Goal: Task Accomplishment & Management: Use online tool/utility

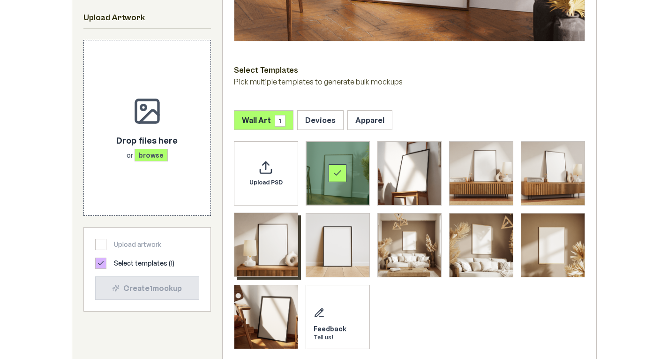
scroll to position [422, 0]
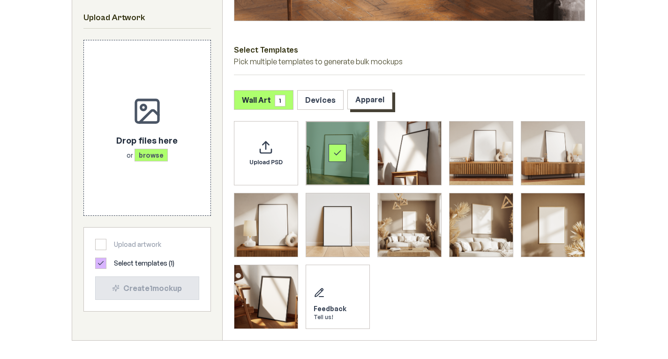
click at [375, 101] on button "Apparel" at bounding box center [369, 100] width 45 height 20
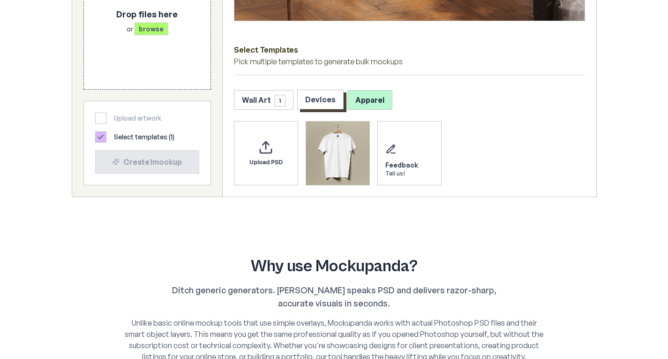
click at [329, 97] on button "Devices" at bounding box center [320, 100] width 46 height 20
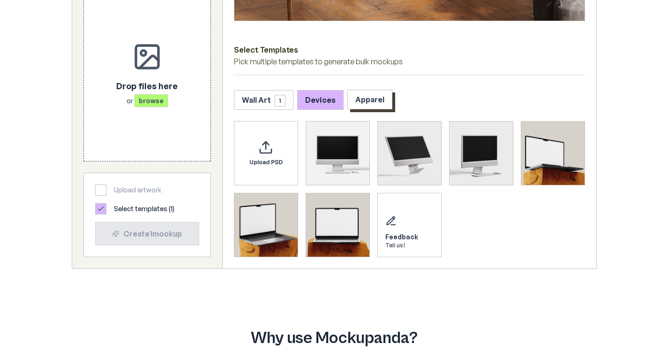
click at [362, 92] on button "Apparel" at bounding box center [369, 100] width 45 height 20
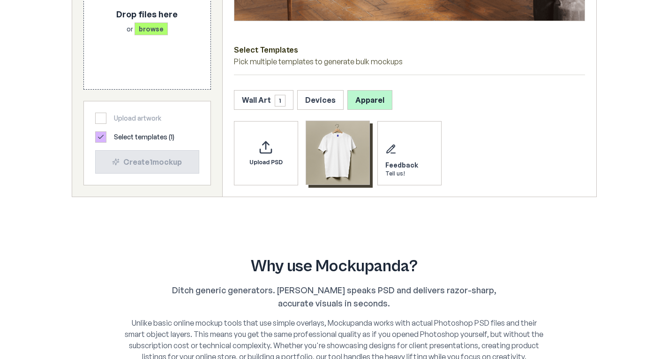
click at [342, 157] on img "Select template T-Shirt" at bounding box center [337, 152] width 63 height 63
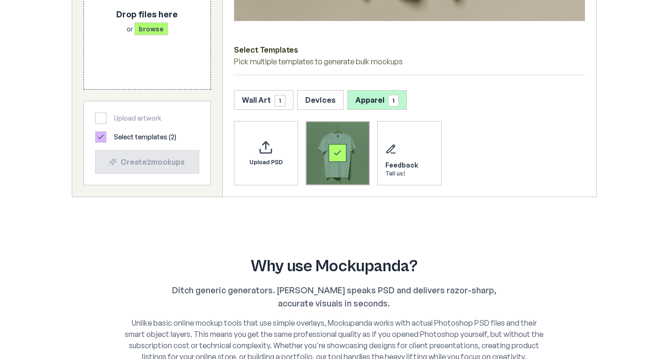
drag, startPoint x: 320, startPoint y: 153, endPoint x: 326, endPoint y: 153, distance: 5.6
click at [321, 153] on div "Select template T-Shirt" at bounding box center [337, 152] width 63 height 63
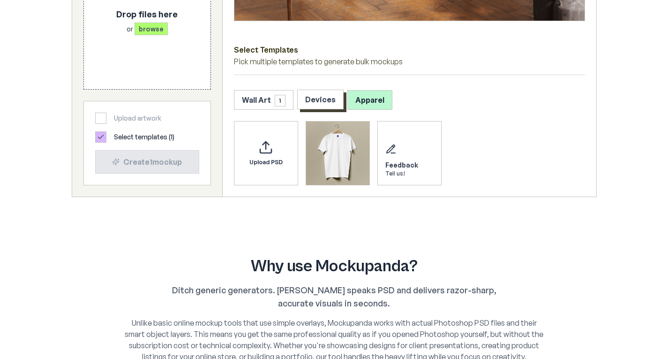
click at [326, 99] on button "Devices" at bounding box center [320, 100] width 46 height 20
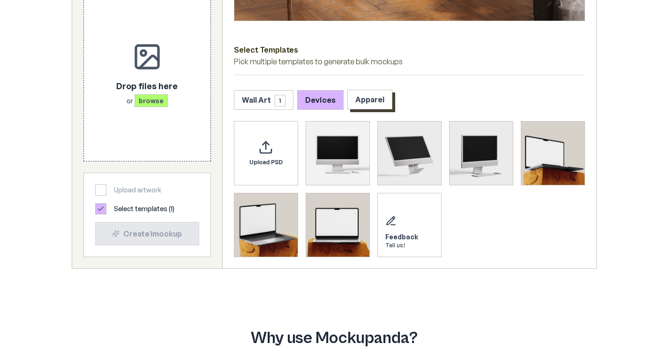
click at [369, 99] on button "Apparel" at bounding box center [369, 100] width 45 height 20
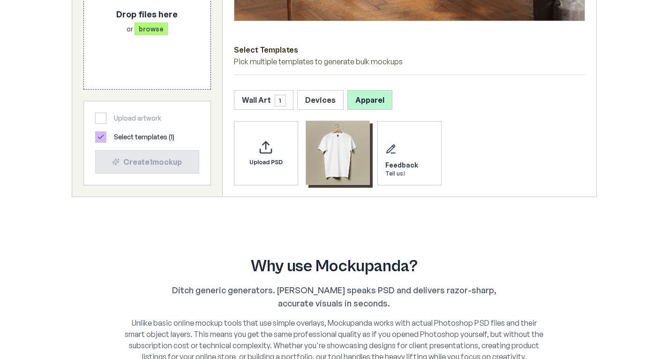
click at [344, 144] on img "Select template T-Shirt" at bounding box center [337, 152] width 63 height 63
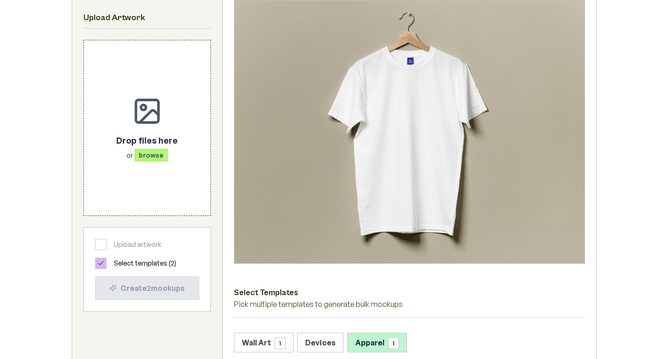
scroll to position [94, 0]
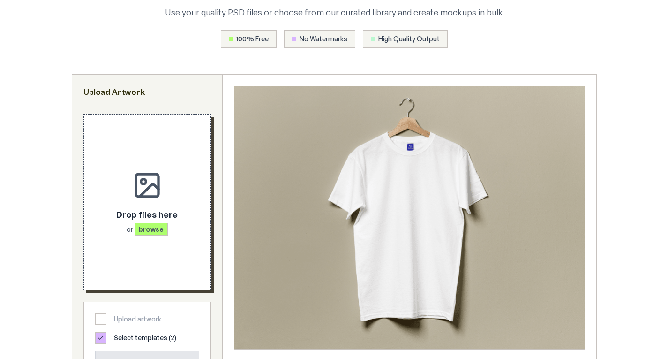
click at [152, 201] on div "Drop files here or browse" at bounding box center [147, 201] width 97 height 145
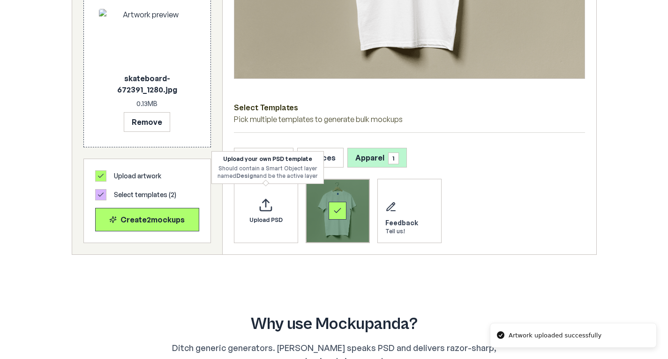
scroll to position [375, 0]
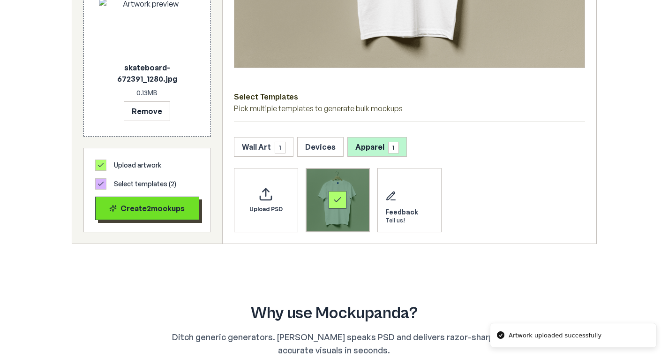
click at [146, 207] on div "Create 2 mockup s" at bounding box center [147, 207] width 88 height 11
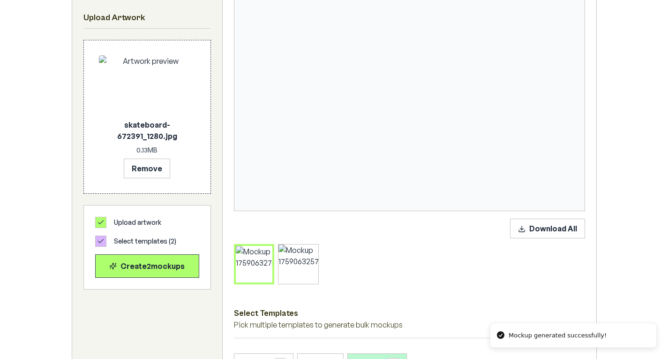
scroll to position [281, 0]
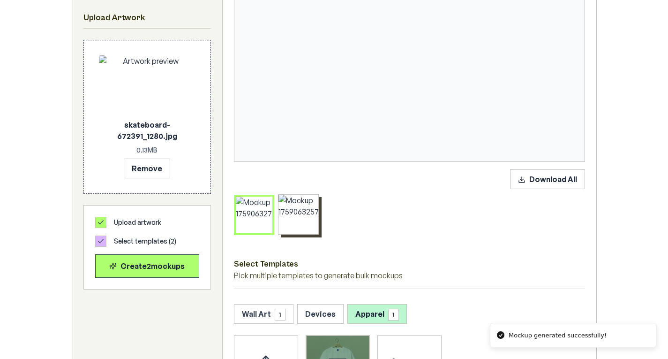
click at [289, 223] on div at bounding box center [298, 214] width 40 height 40
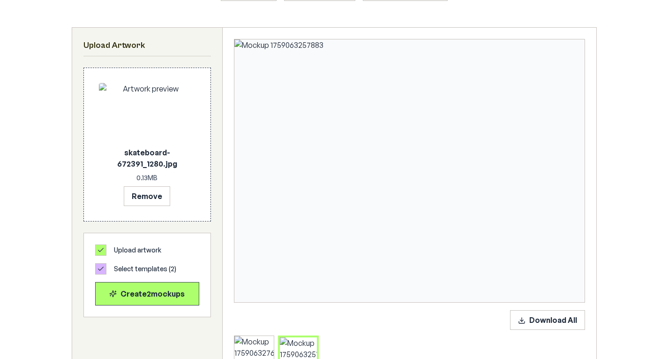
click at [458, 202] on img at bounding box center [409, 170] width 350 height 262
click at [530, 331] on div "Download All" at bounding box center [409, 343] width 351 height 66
click at [531, 321] on button "Download All" at bounding box center [547, 319] width 75 height 20
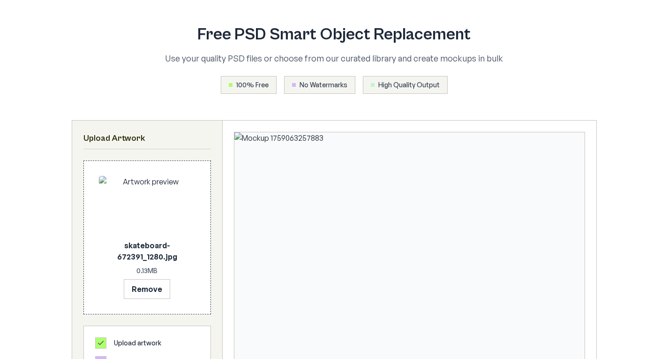
click at [196, 38] on div "Free PSD Smart Object Replacement Use your quality PSD files or choose from our…" at bounding box center [334, 59] width 420 height 68
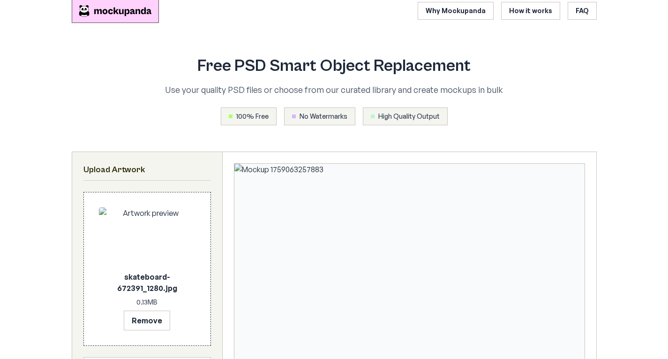
scroll to position [0, 0]
